Goal: Information Seeking & Learning: Learn about a topic

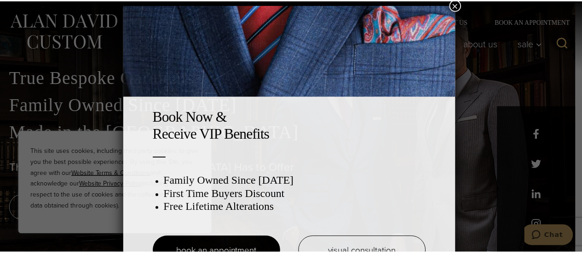
scroll to position [5, 0]
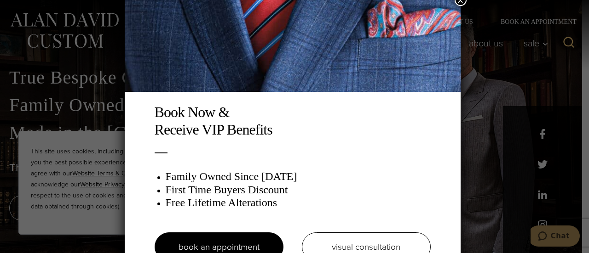
click at [487, 81] on div "Book Now & Receive VIP Benefits Family Owned Since [DATE] First Time Buyers Dis…" at bounding box center [294, 126] width 589 height 253
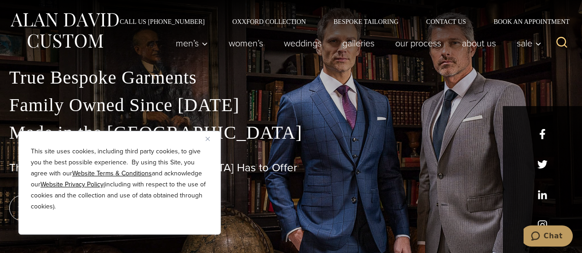
click at [211, 133] on button "Close" at bounding box center [211, 138] width 11 height 11
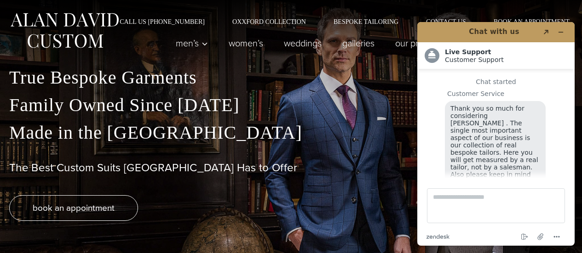
scroll to position [18, 0]
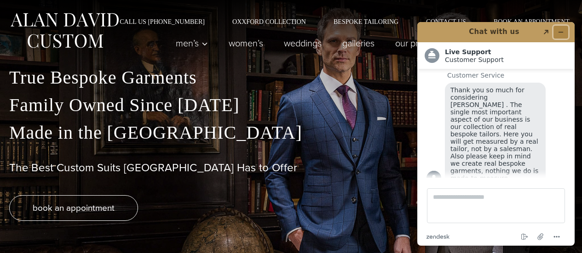
click at [559, 29] on icon "Minimize widget" at bounding box center [561, 32] width 6 height 6
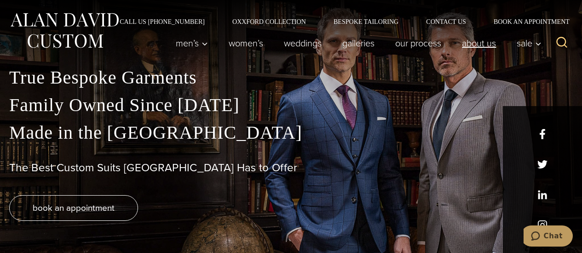
click at [473, 49] on link "About Us" at bounding box center [479, 43] width 55 height 18
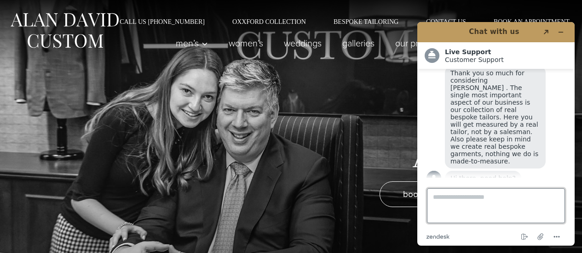
click at [469, 213] on textarea "Type a message here..." at bounding box center [496, 206] width 138 height 35
type textarea "**********"
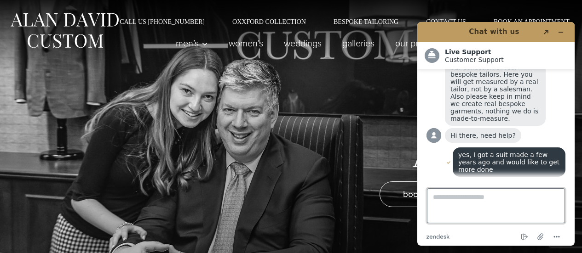
scroll to position [91, 0]
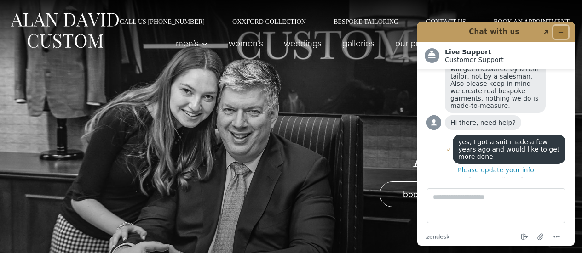
click at [563, 31] on icon "Minimize widget" at bounding box center [561, 32] width 6 height 6
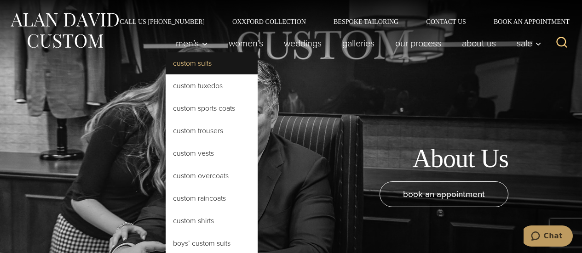
click at [179, 62] on link "Custom Suits" at bounding box center [212, 63] width 92 height 22
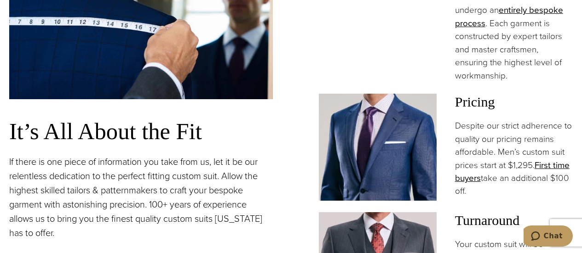
scroll to position [607, 0]
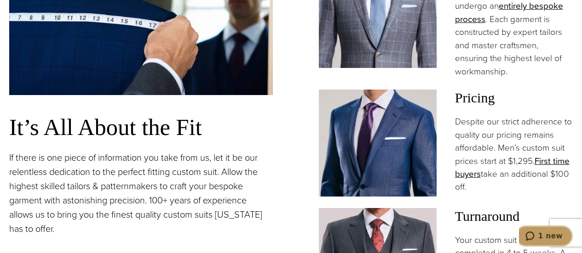
click at [533, 244] on button "1 new" at bounding box center [544, 236] width 58 height 21
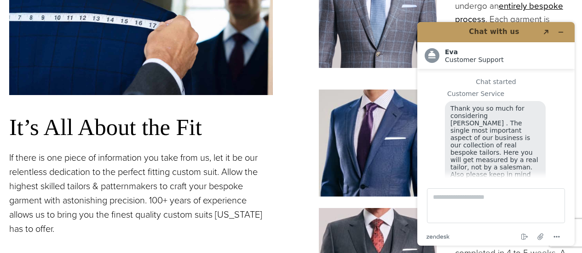
scroll to position [129, 0]
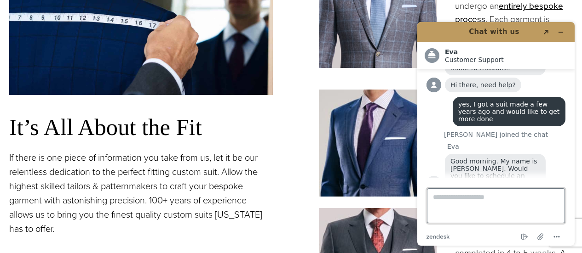
click at [540, 207] on textarea "Type a message here..." at bounding box center [496, 206] width 138 height 35
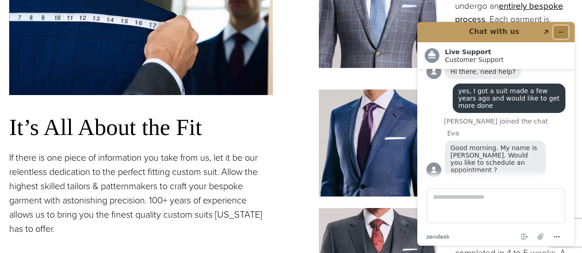
click at [560, 35] on icon "Minimize widget" at bounding box center [561, 32] width 6 height 6
